Goal: Book appointment/travel/reservation

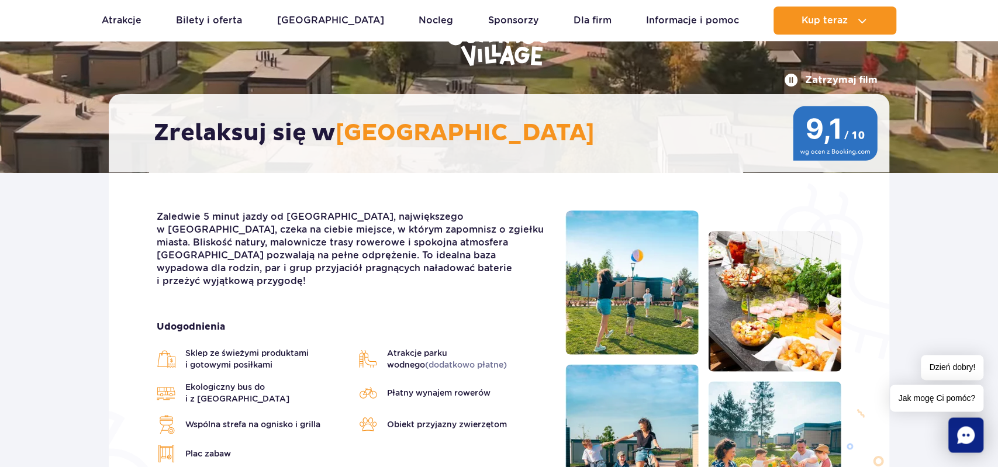
scroll to position [122, 0]
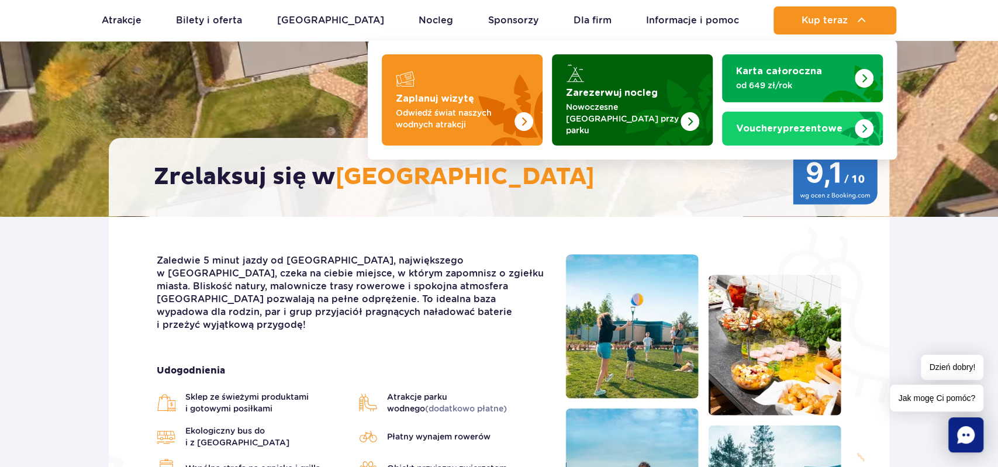
click at [661, 109] on p "Nowoczesne [GEOGRAPHIC_DATA] przy parku" at bounding box center [623, 118] width 114 height 35
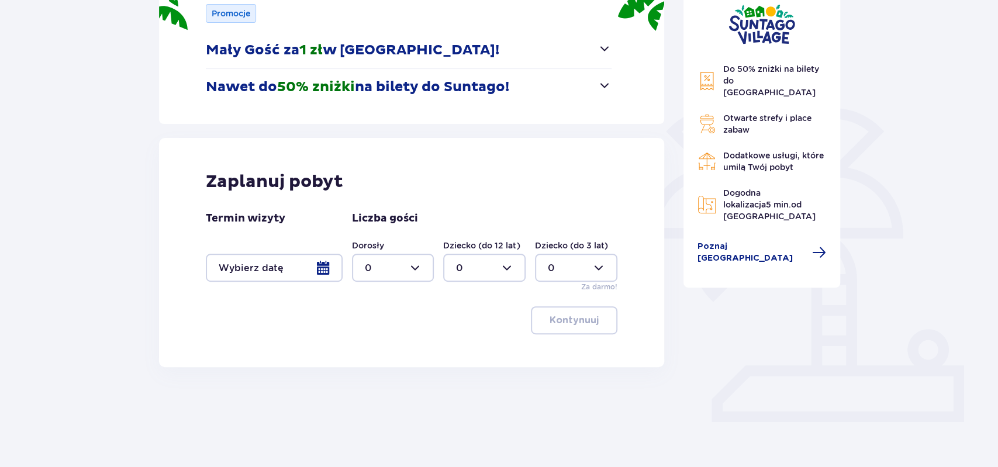
scroll to position [182, 0]
click at [281, 265] on div at bounding box center [274, 267] width 137 height 28
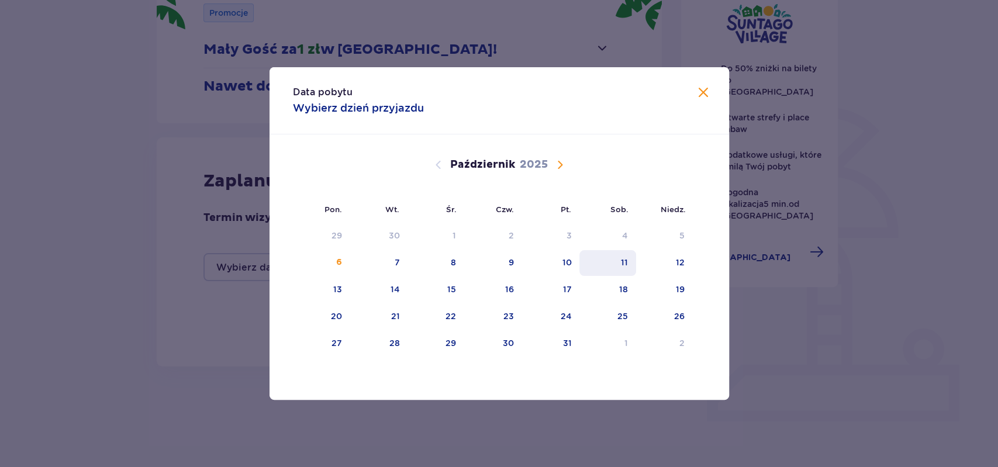
click at [619, 258] on div "11" at bounding box center [607, 263] width 57 height 26
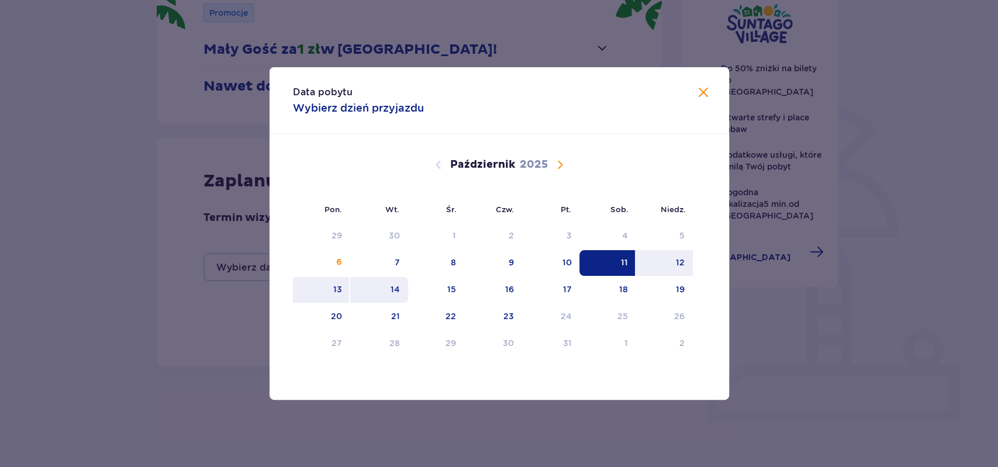
click at [388, 282] on div "14" at bounding box center [379, 290] width 58 height 26
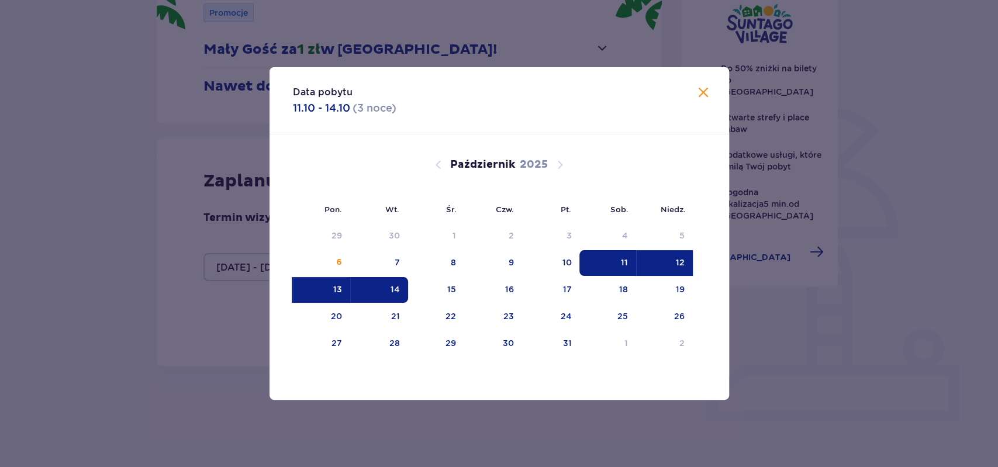
type input "11.10.25 - 14.10.25"
click at [220, 361] on div "Data pobytu 11.10 - 14.10 ( 3 noce ) Pon. Wt. Śr. Czw. Pt. Sob. Niedz. Wrzesień…" at bounding box center [499, 233] width 998 height 467
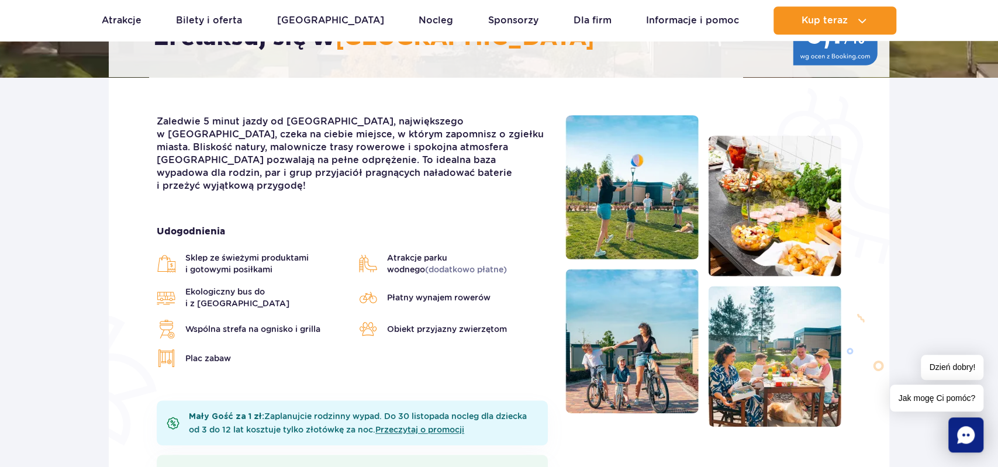
scroll to position [365, 0]
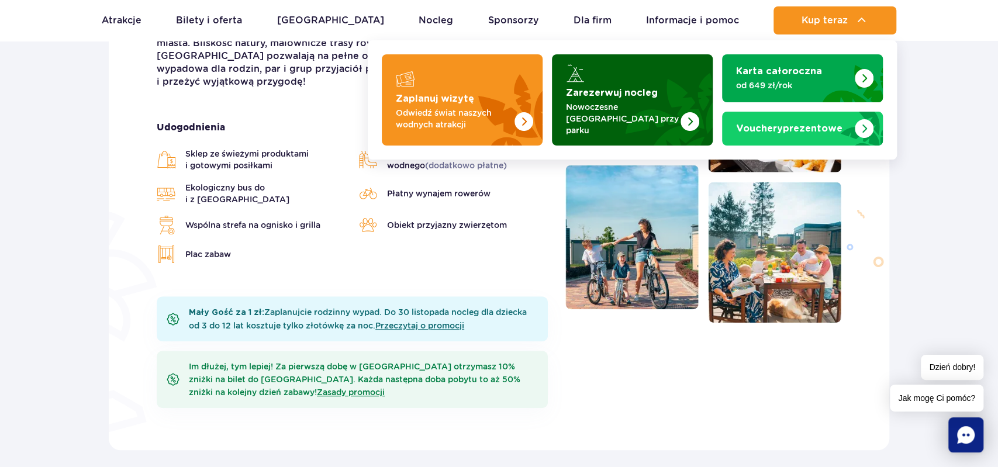
click at [630, 92] on strong "Zarezerwuj nocleg" at bounding box center [612, 92] width 92 height 9
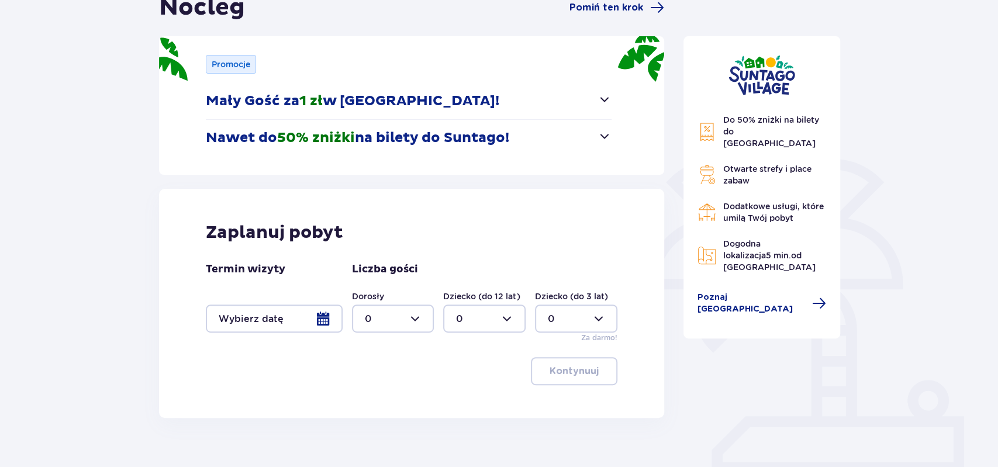
scroll to position [182, 0]
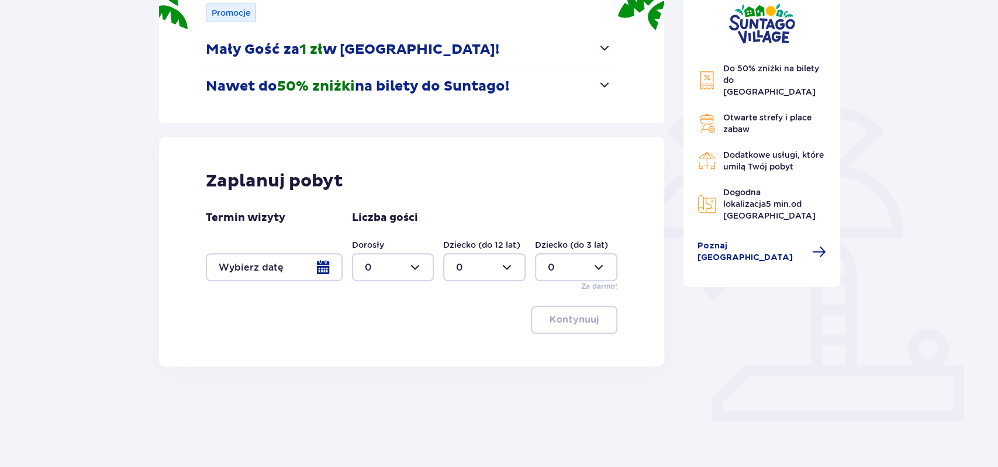
click at [303, 266] on div at bounding box center [274, 267] width 137 height 28
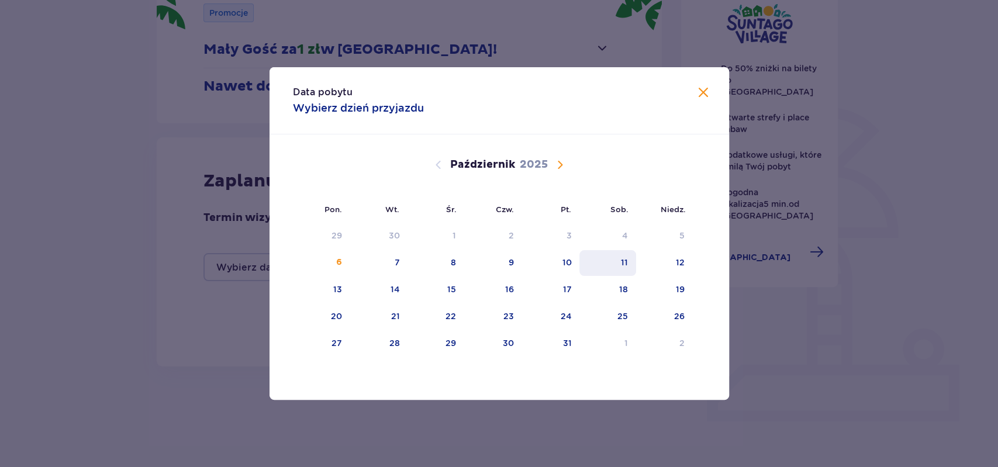
click at [620, 262] on div "11" at bounding box center [607, 263] width 57 height 26
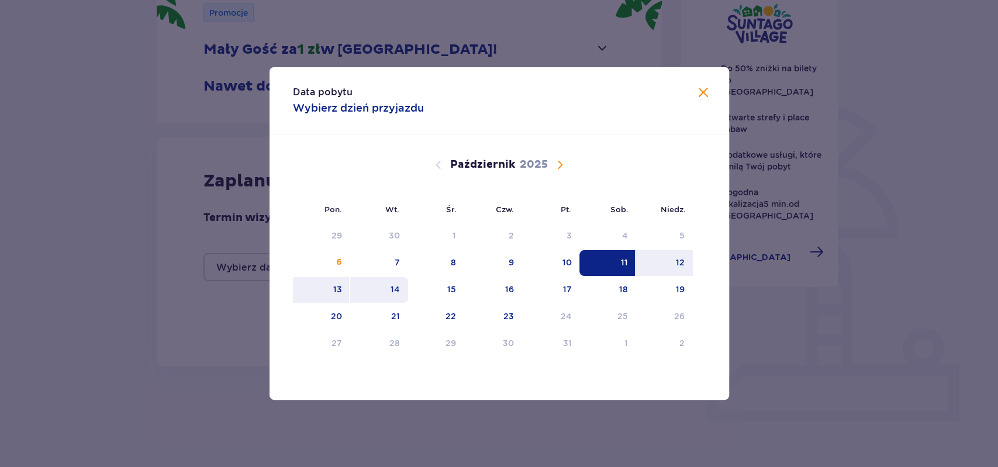
click at [395, 288] on div "14" at bounding box center [395, 290] width 9 height 12
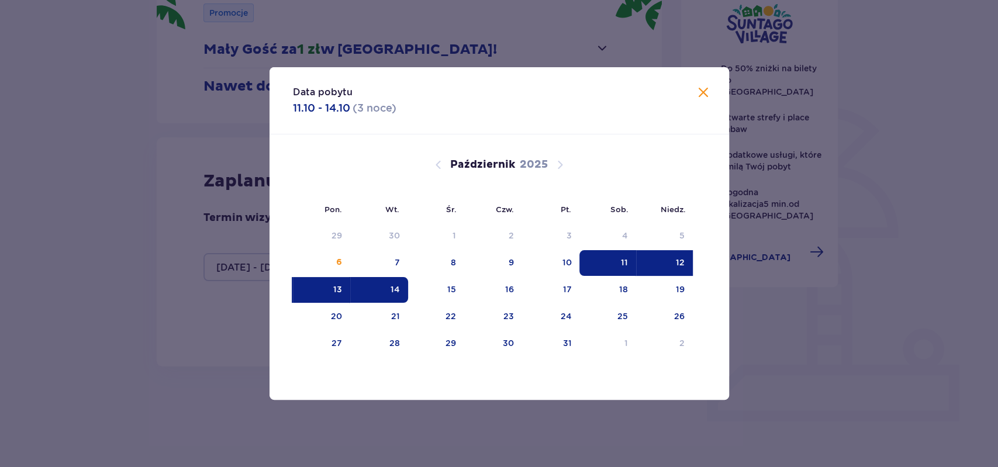
type input "11.10.25 - 14.10.25"
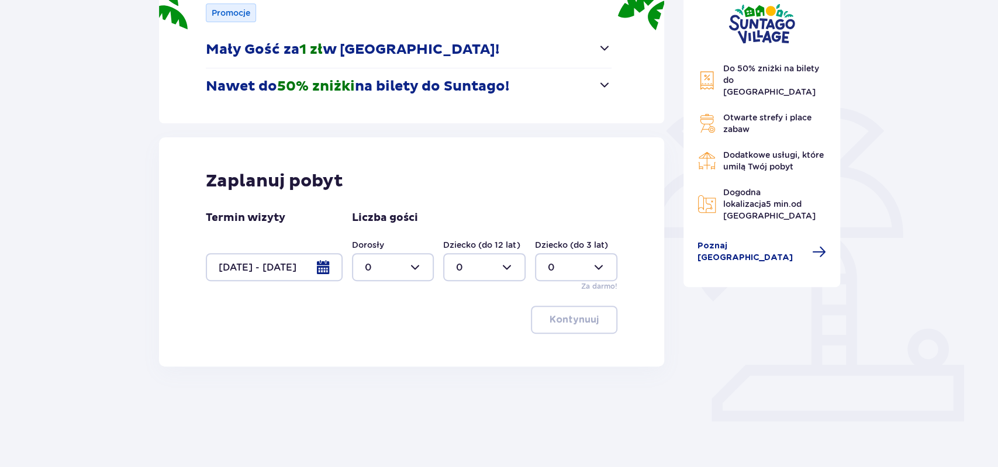
click at [393, 264] on div at bounding box center [393, 267] width 82 height 28
click at [383, 350] on div "2" at bounding box center [392, 351] width 57 height 13
type input "2"
click at [510, 264] on div at bounding box center [484, 267] width 82 height 28
click at [462, 324] on div "1" at bounding box center [484, 326] width 57 height 13
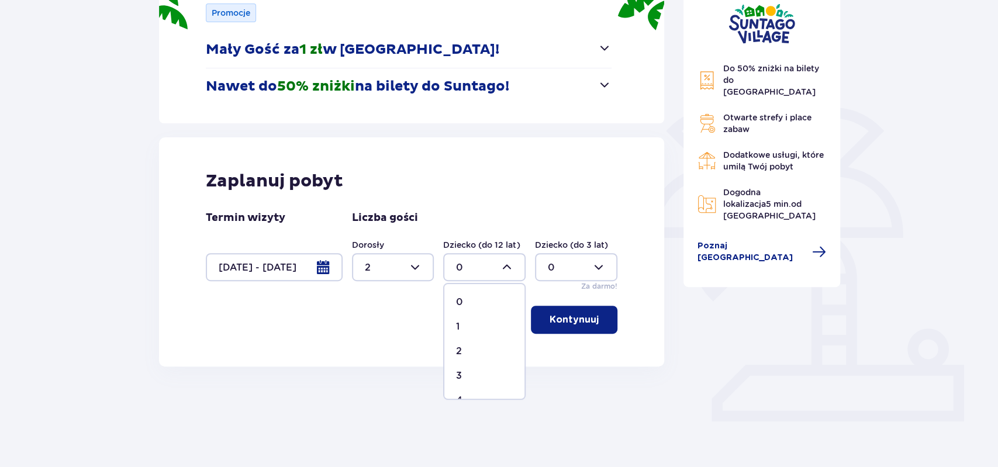
type input "1"
click at [558, 318] on p "Kontynuuj" at bounding box center [574, 319] width 49 height 13
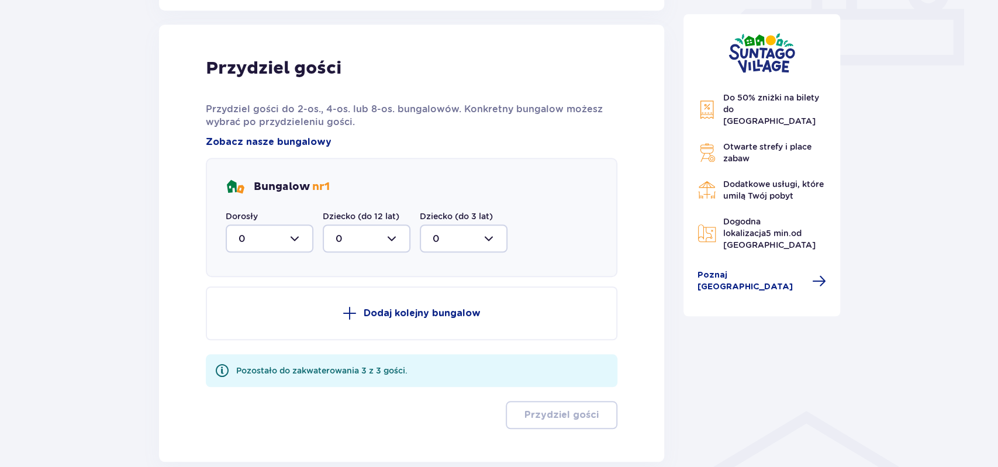
scroll to position [548, 0]
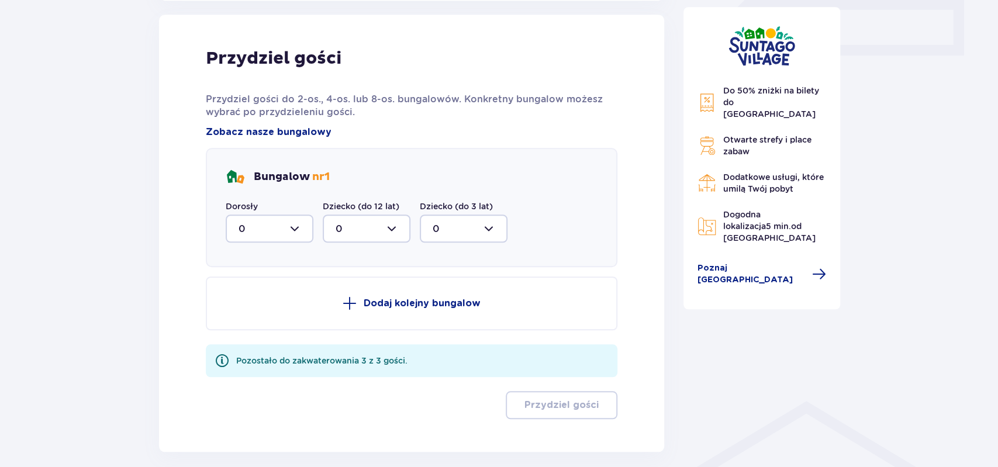
click at [282, 225] on div at bounding box center [270, 229] width 88 height 28
click at [255, 307] on div "2" at bounding box center [270, 313] width 62 height 13
type input "2"
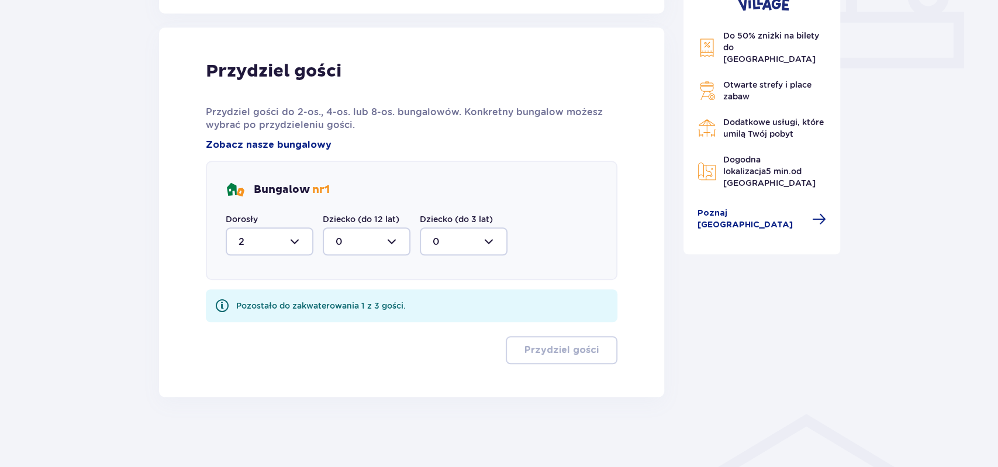
scroll to position [534, 0]
click at [384, 241] on div at bounding box center [367, 243] width 88 height 28
click at [365, 298] on div "1" at bounding box center [367, 302] width 62 height 13
type input "1"
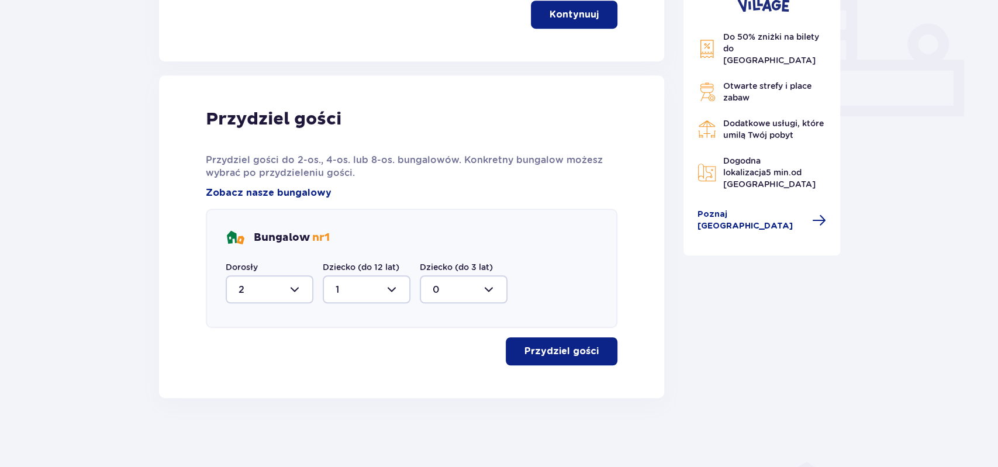
click at [548, 349] on p "Przydziel gości" at bounding box center [561, 351] width 74 height 13
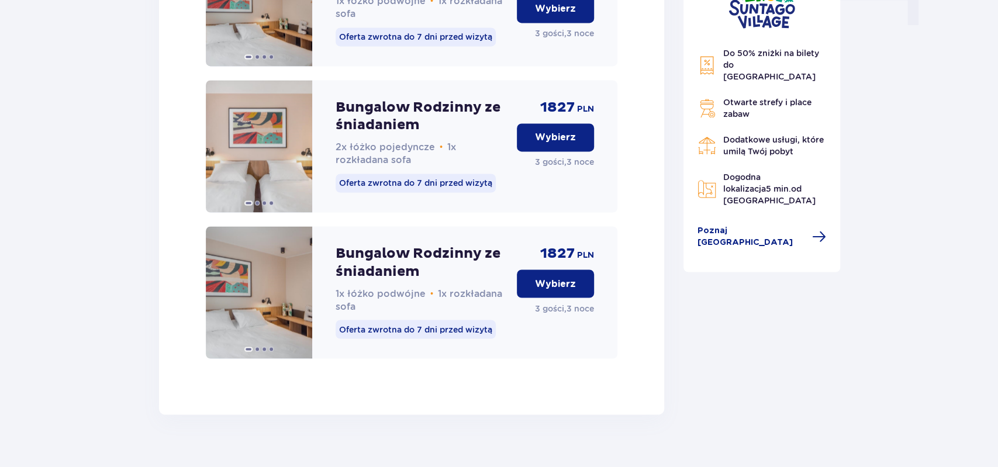
scroll to position [1266, 0]
